Goal: Task Accomplishment & Management: Complete application form

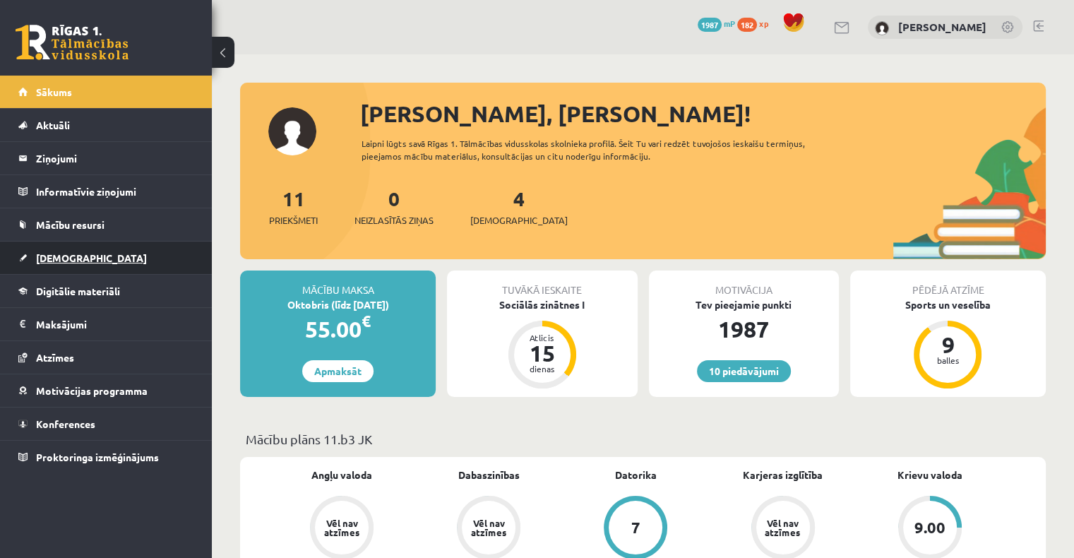
click at [99, 251] on link "[DEMOGRAPHIC_DATA]" at bounding box center [106, 257] width 176 height 32
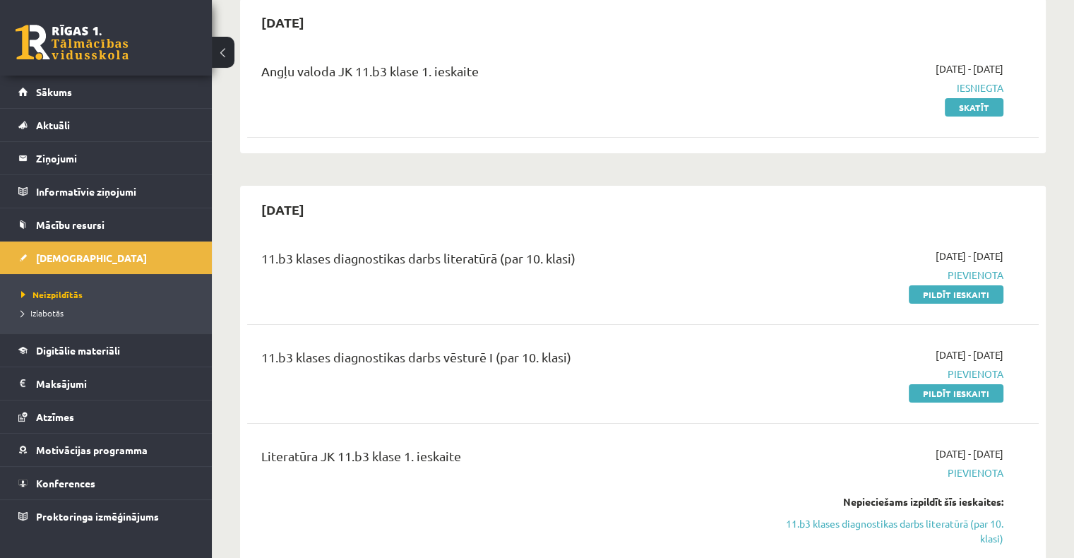
scroll to position [141, 0]
click at [960, 389] on link "Pildīt ieskaiti" at bounding box center [955, 392] width 95 height 18
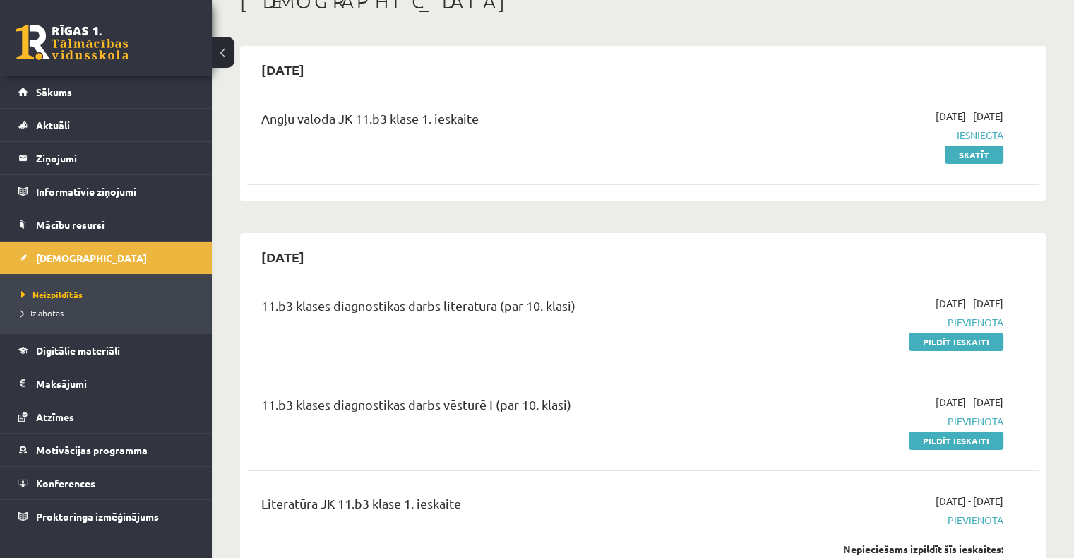
scroll to position [71, 0]
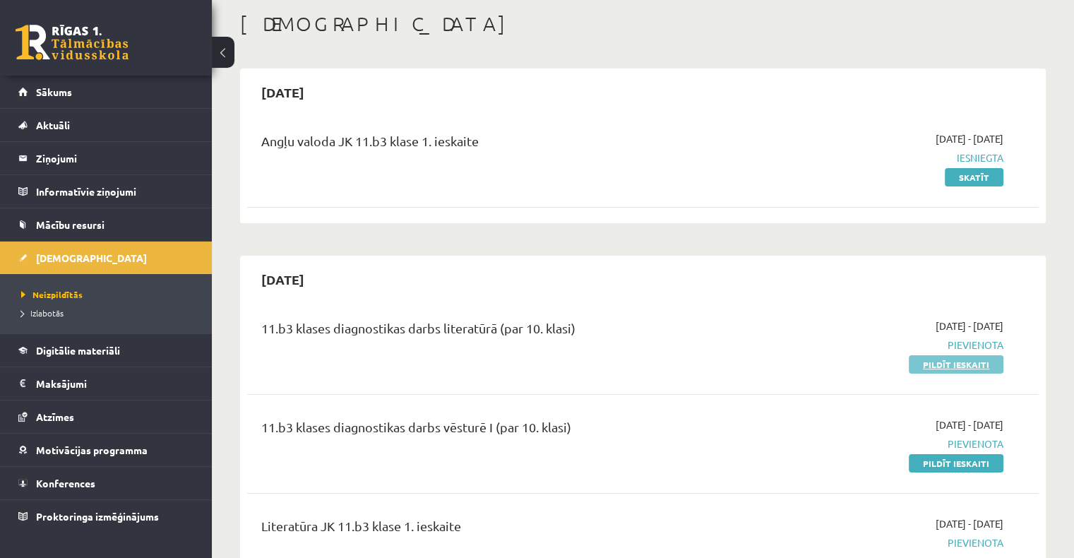
click at [932, 366] on link "Pildīt ieskaiti" at bounding box center [955, 364] width 95 height 18
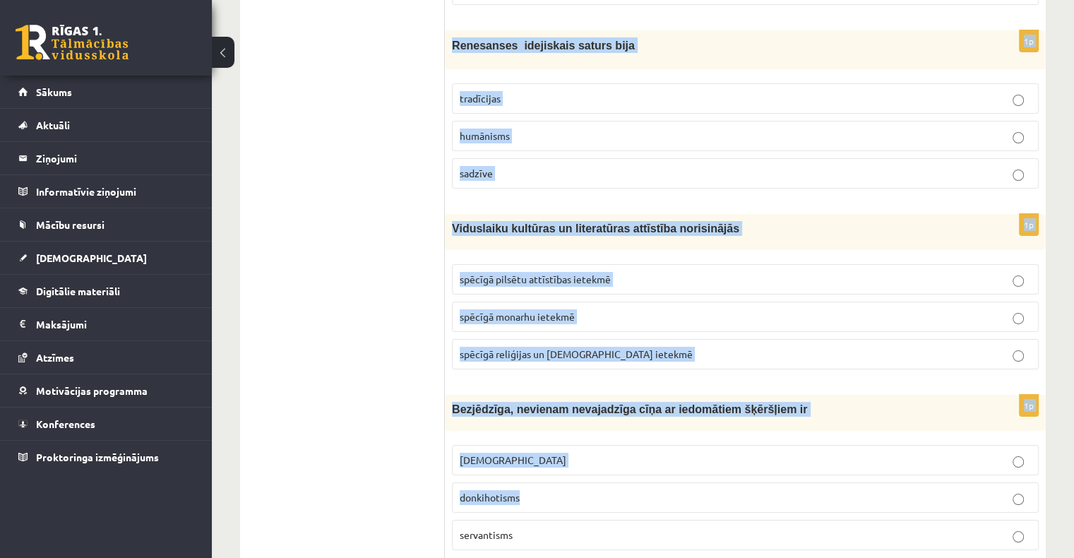
scroll to position [5310, 0]
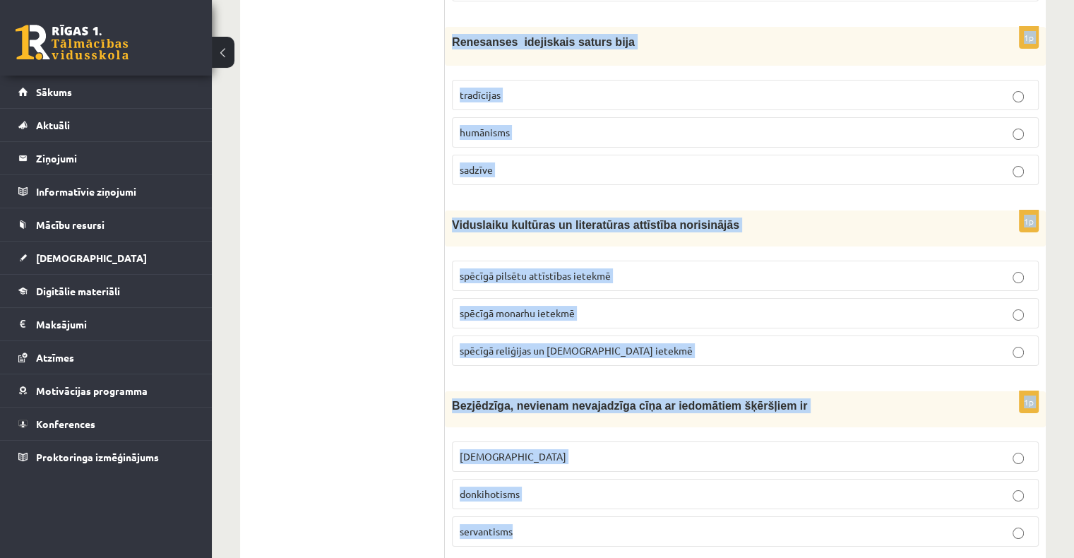
drag, startPoint x: 452, startPoint y: 279, endPoint x: 633, endPoint y: 468, distance: 261.6
copy form "Loremip dolorsitam, conse adi elitse doeiusmodte incidi utlaboreet, dolorem ali…"
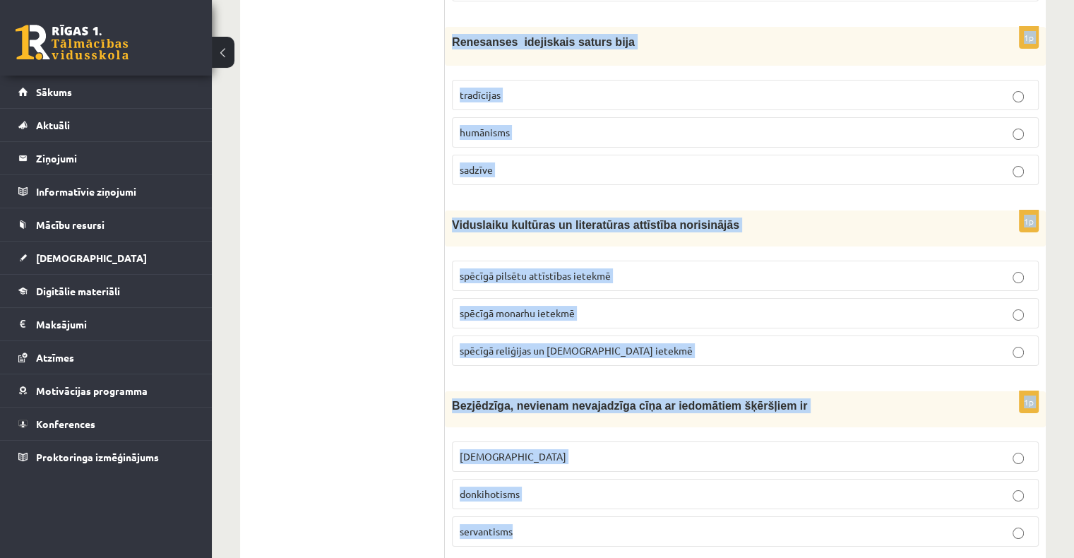
click at [216, 55] on button at bounding box center [223, 52] width 23 height 31
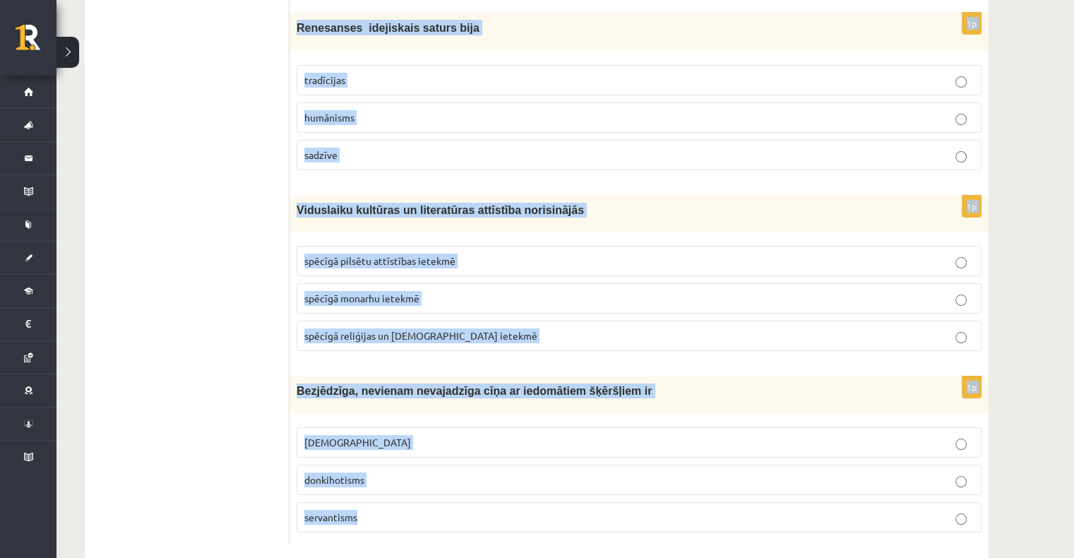
drag, startPoint x: 887, startPoint y: 503, endPoint x: 537, endPoint y: 179, distance: 476.5
click at [537, 204] on span "Viduslaiku kultūras un literatūras attīstība norisinājās" at bounding box center [439, 210] width 287 height 12
click at [339, 239] on fieldset "spēcīgā pilsētu attīstības ietekmē spēcīgā monarhu ietekmē spēcīgā reliģijas un…" at bounding box center [638, 297] width 685 height 116
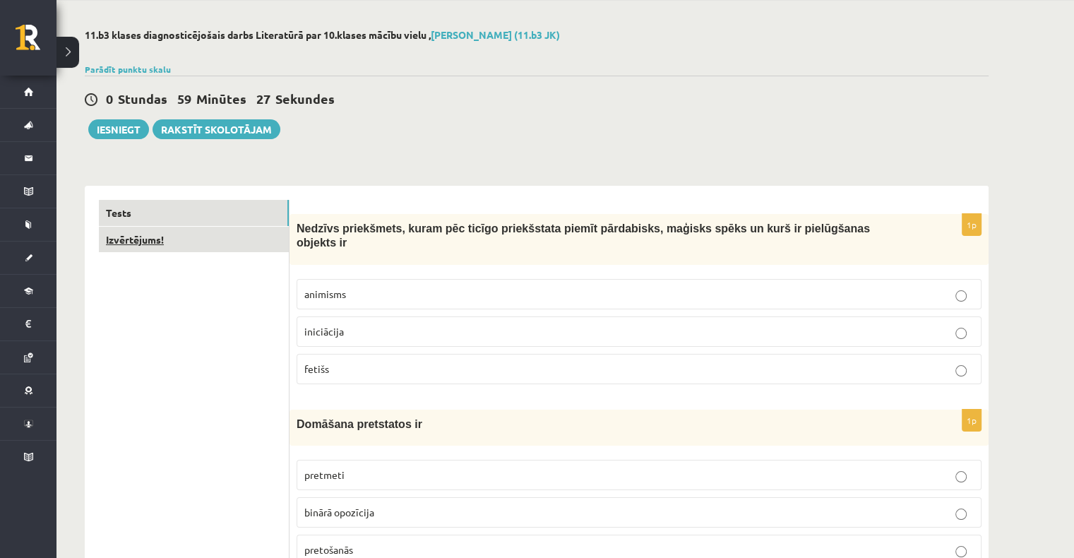
scroll to position [0, 0]
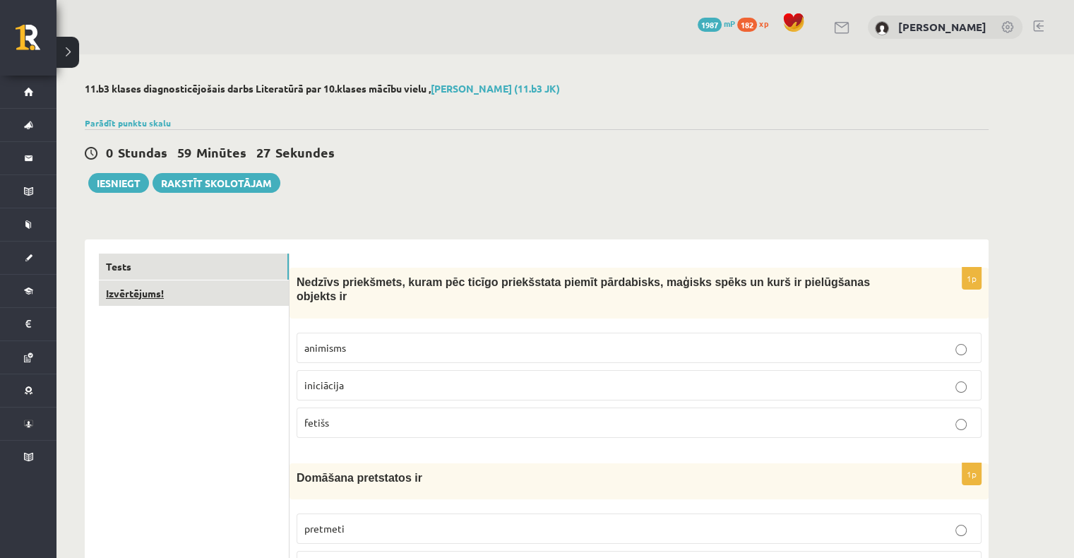
click at [212, 302] on link "Izvērtējums!" at bounding box center [194, 293] width 190 height 26
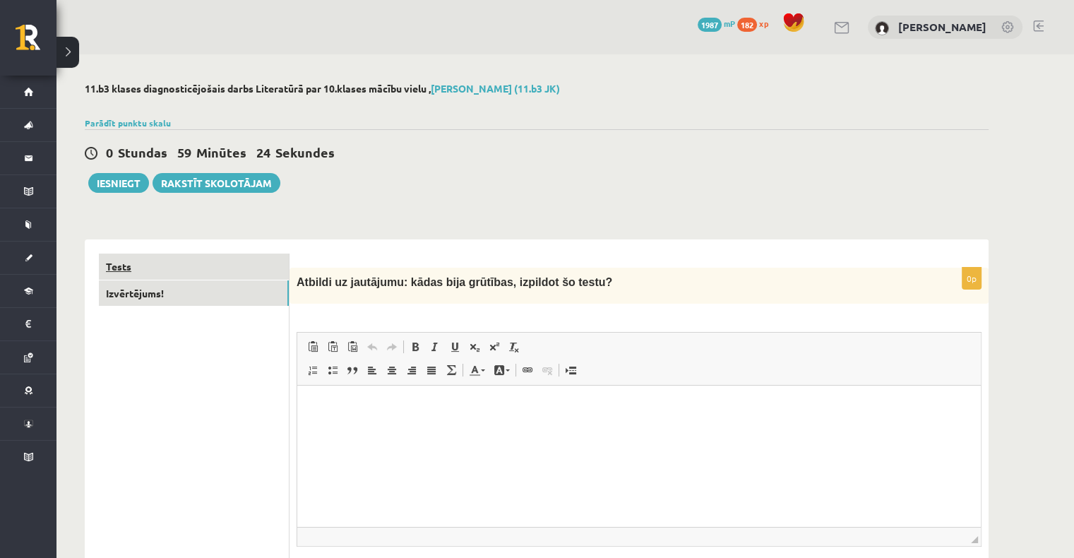
click at [195, 268] on link "Tests" at bounding box center [194, 266] width 190 height 26
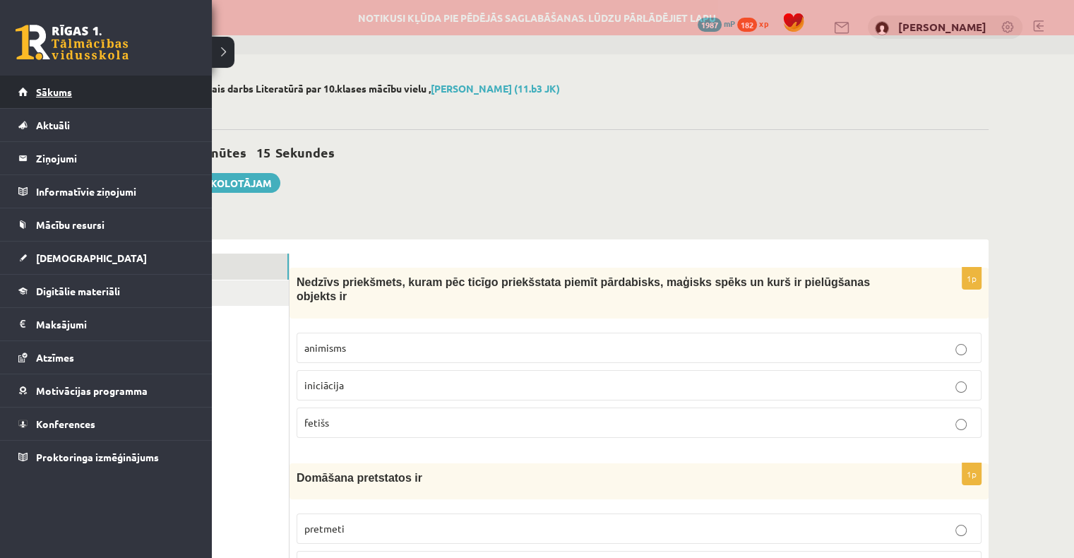
click at [49, 96] on span "Sākums" at bounding box center [54, 91] width 36 height 13
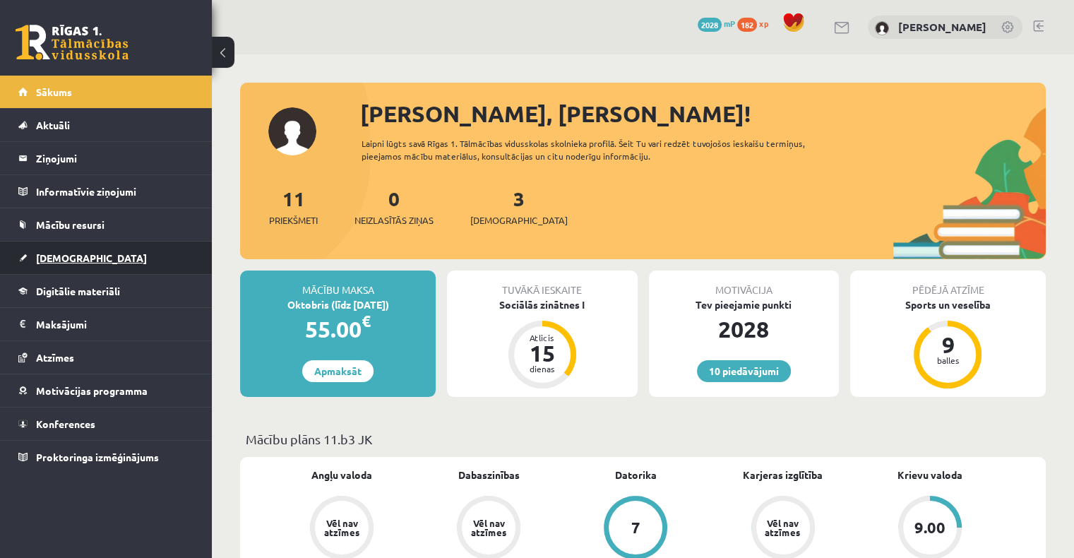
click at [85, 265] on link "[DEMOGRAPHIC_DATA]" at bounding box center [106, 257] width 176 height 32
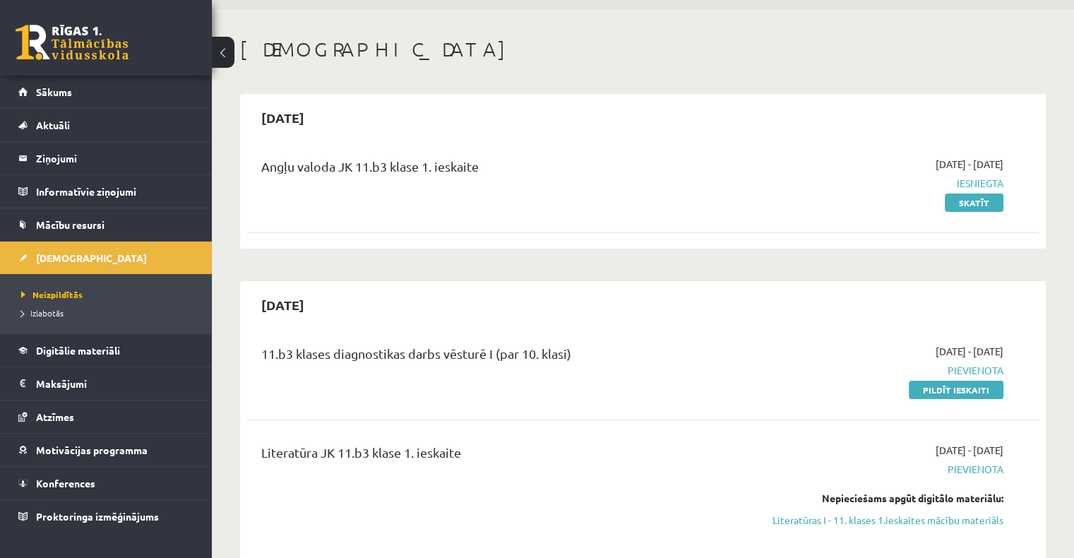
scroll to position [71, 0]
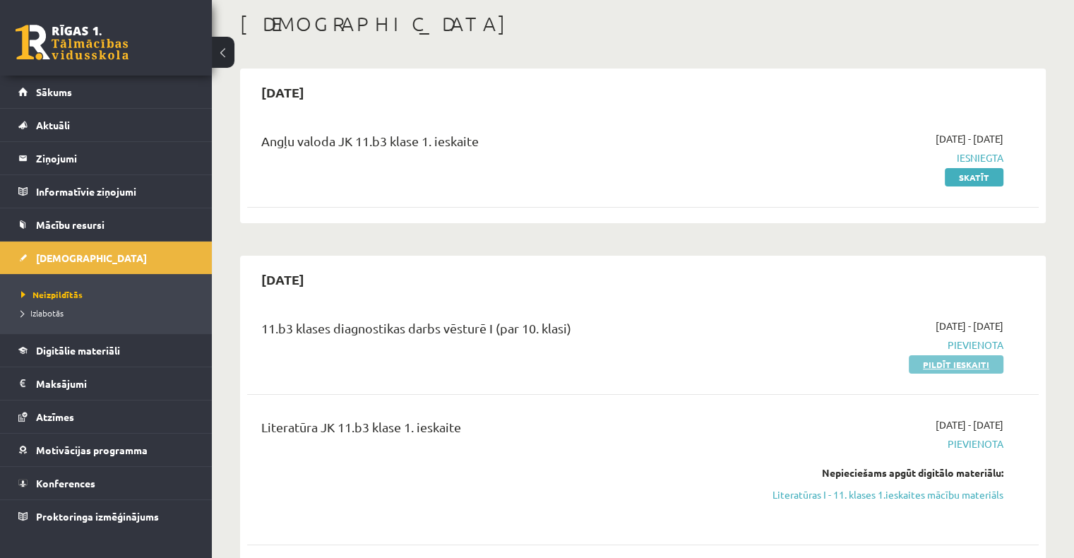
click at [946, 367] on link "Pildīt ieskaiti" at bounding box center [955, 364] width 95 height 18
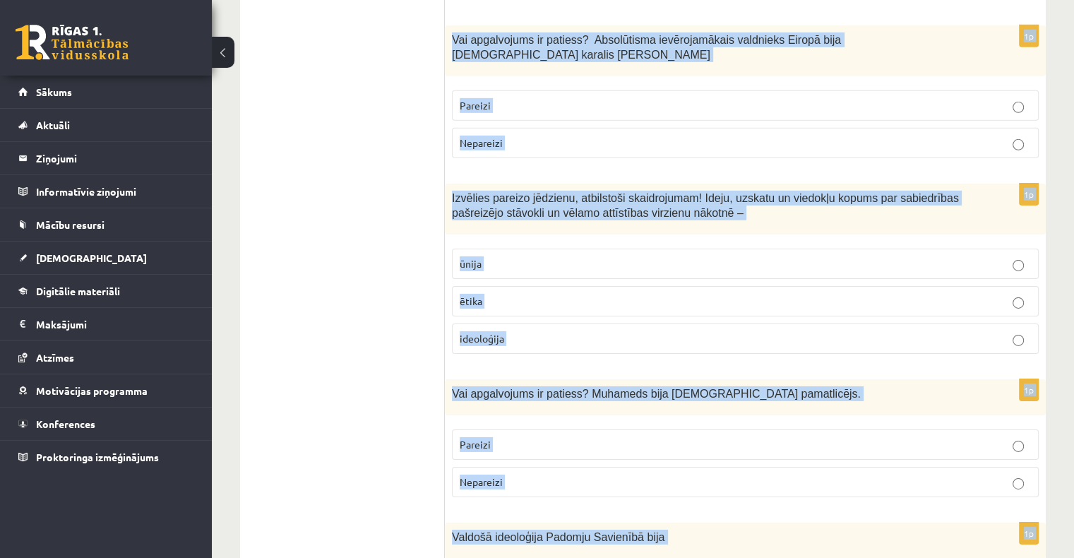
scroll to position [4783, 0]
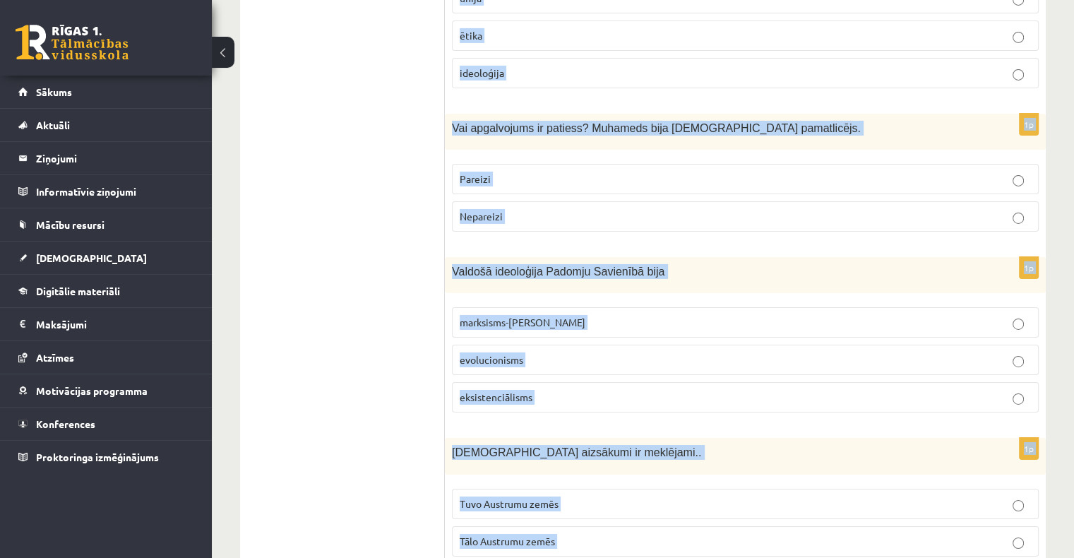
drag, startPoint x: 451, startPoint y: 283, endPoint x: 681, endPoint y: 481, distance: 303.3
copy form "Vai apgalvojums ir patiess? Latviešu tautas izcelsmes pirmsākumi ir saistīti ar…"
click at [731, 438] on div "Kristietības aizsākumi ir meklējami.." at bounding box center [745, 456] width 601 height 36
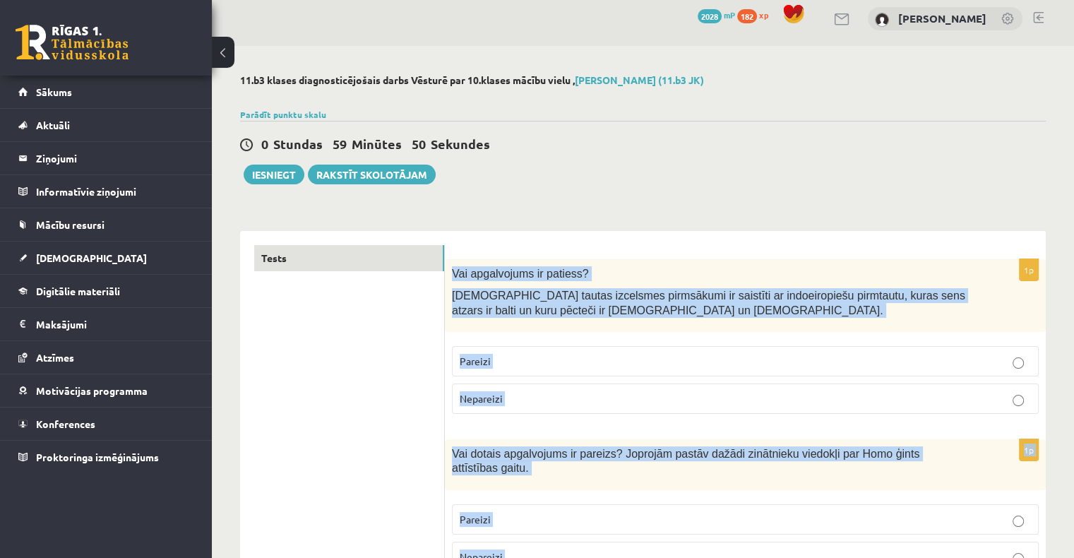
scroll to position [0, 0]
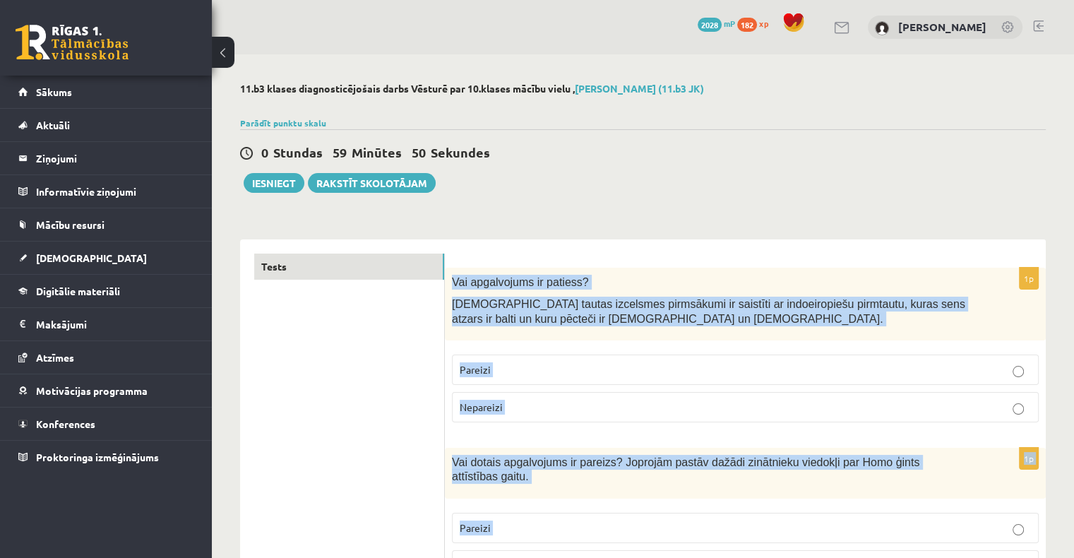
click at [735, 373] on p "Pareizi" at bounding box center [744, 369] width 571 height 15
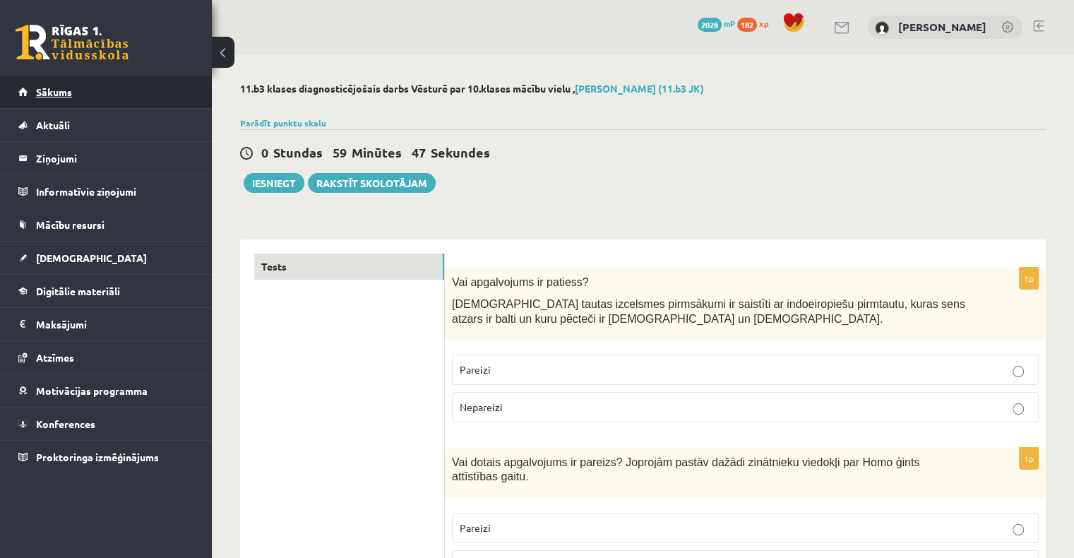
click at [98, 106] on link "Sākums" at bounding box center [106, 92] width 176 height 32
